Goal: Information Seeking & Learning: Check status

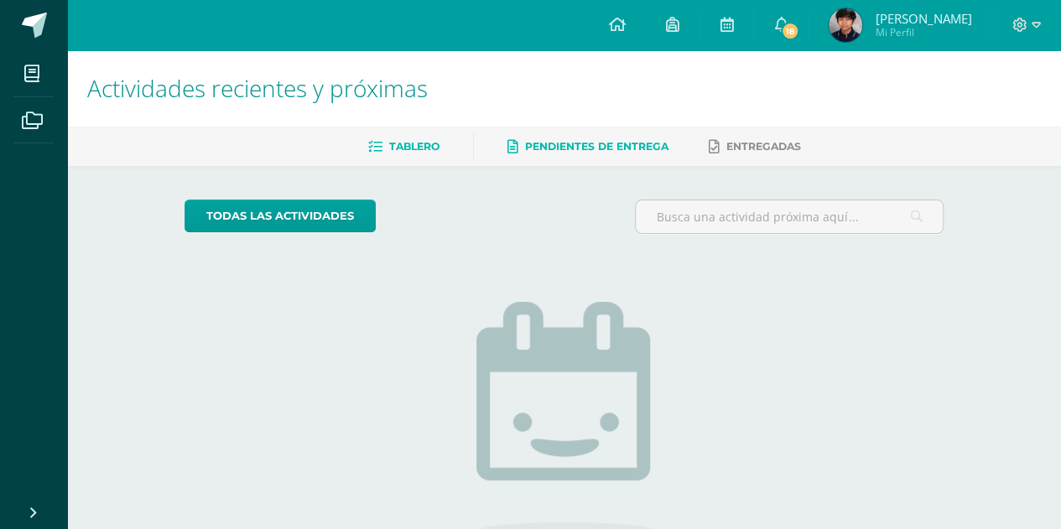
click at [577, 145] on span "Pendientes de entrega" at bounding box center [596, 146] width 143 height 13
click at [922, 21] on span "[PERSON_NAME]" at bounding box center [923, 18] width 96 height 17
click at [931, 27] on span "Mi Perfil" at bounding box center [923, 32] width 96 height 14
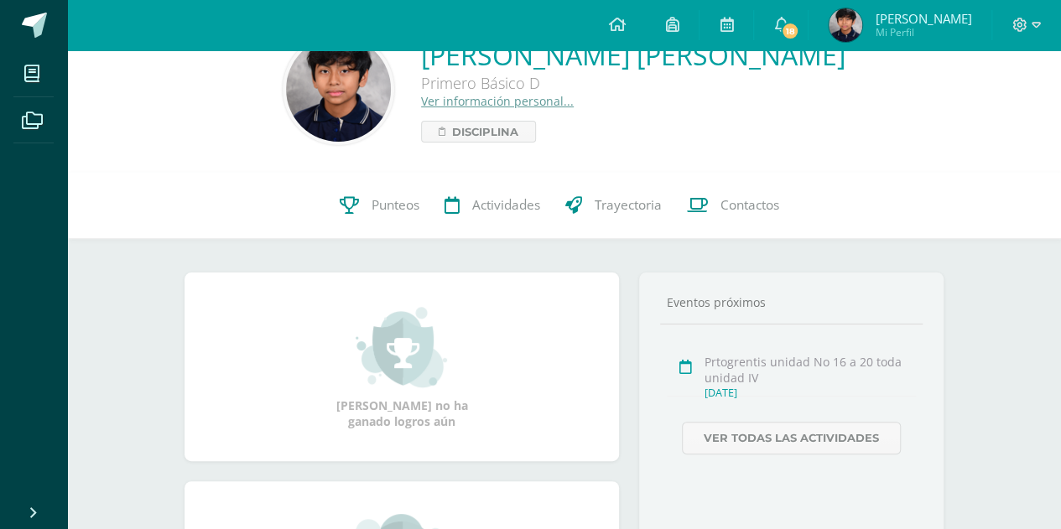
scroll to position [44, 0]
click at [390, 208] on span "Punteos" at bounding box center [395, 204] width 48 height 18
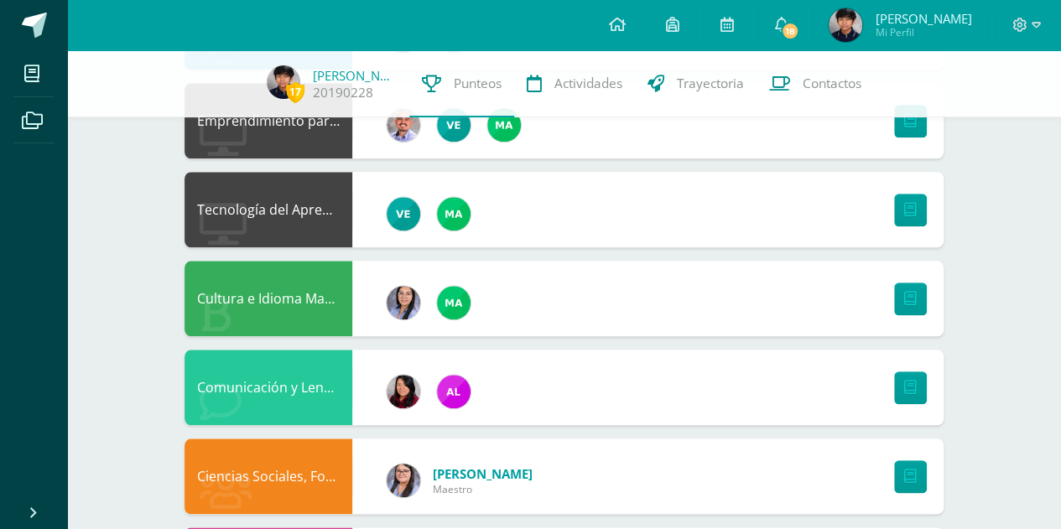
scroll to position [1087, 0]
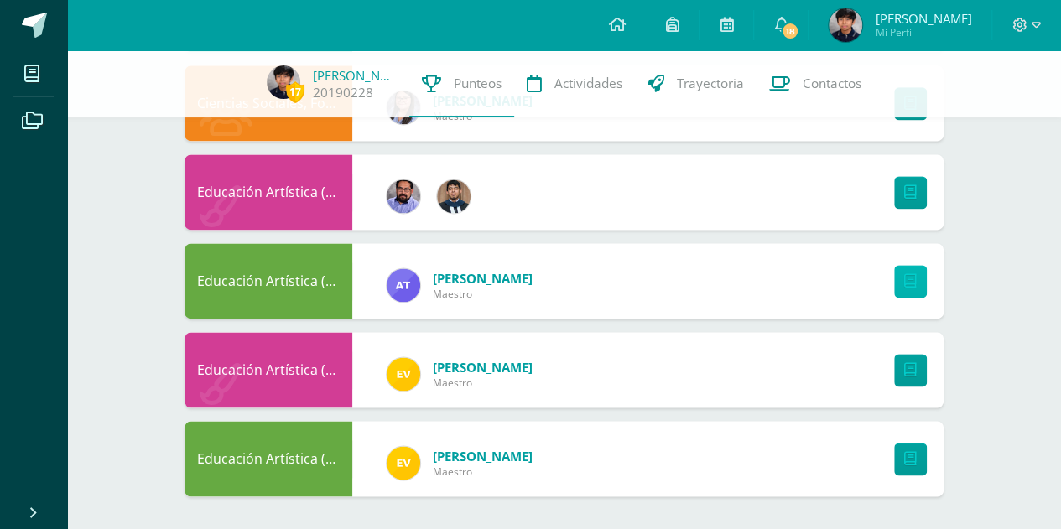
click at [909, 280] on icon at bounding box center [910, 281] width 13 height 14
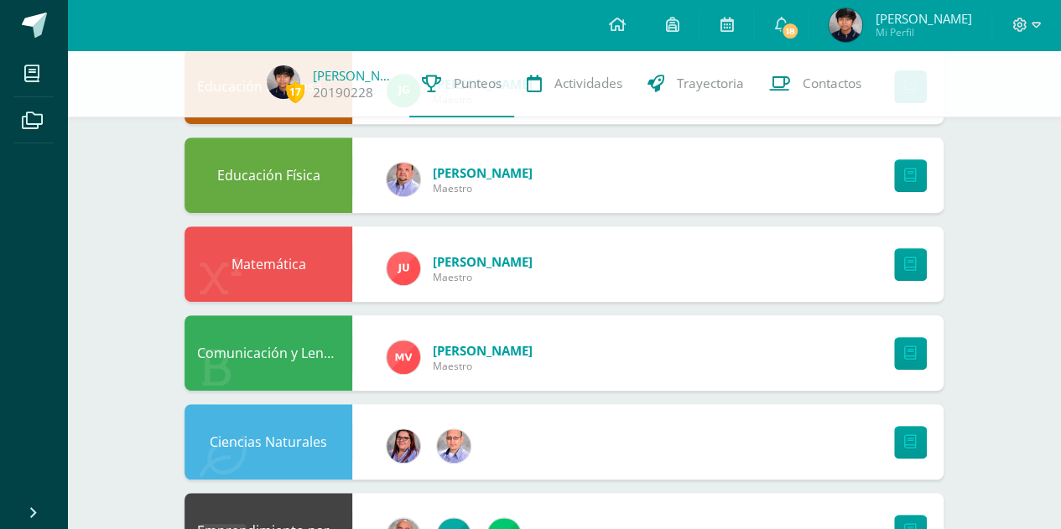
scroll to position [303, 0]
